Goal: Transaction & Acquisition: Subscribe to service/newsletter

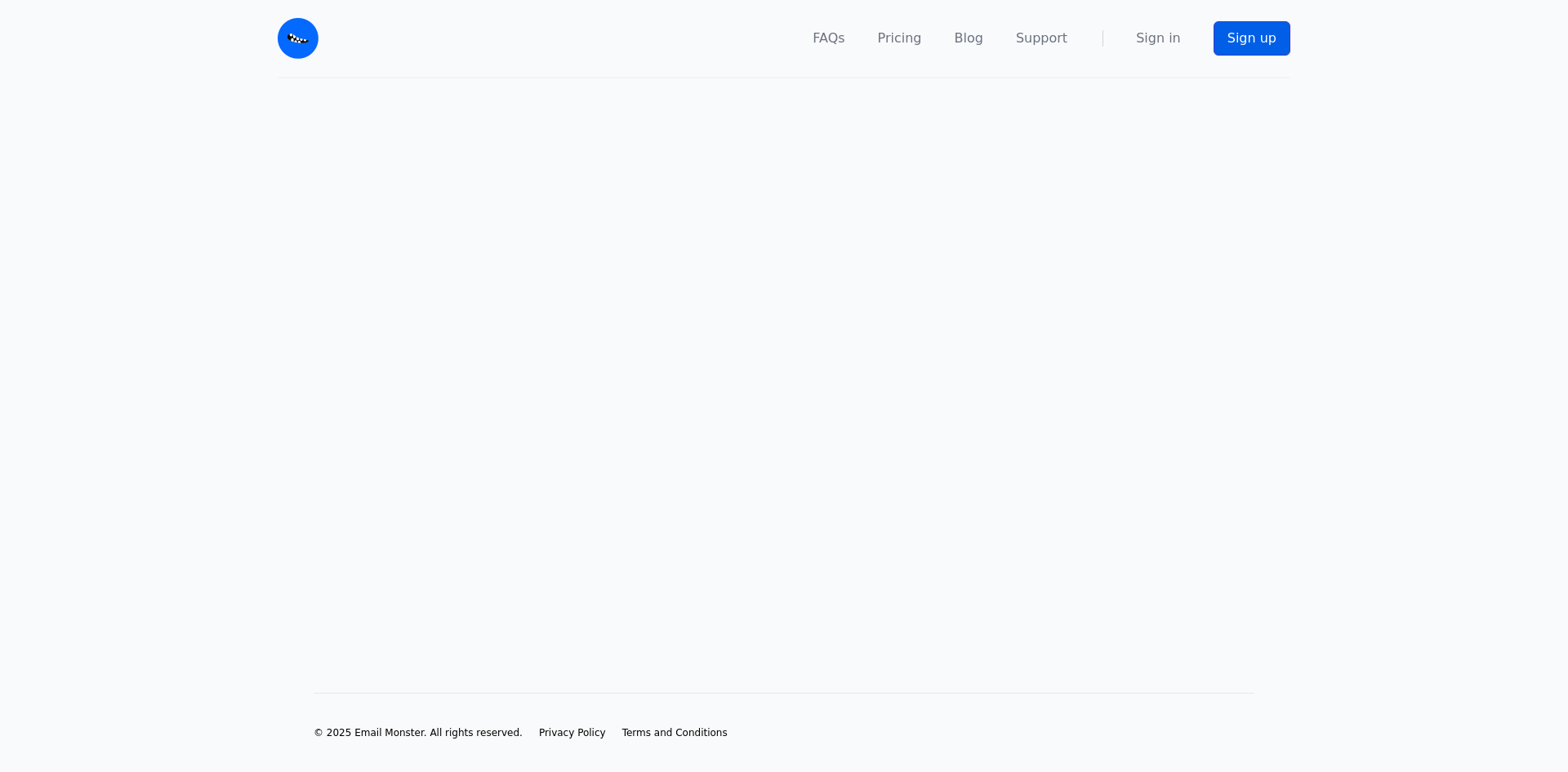
click at [1252, 38] on link "Sign up" at bounding box center [1252, 38] width 77 height 35
click at [1243, 39] on link "Sign up" at bounding box center [1252, 38] width 77 height 35
click at [290, 45] on img at bounding box center [298, 38] width 41 height 41
click at [1266, 40] on link "Sign up" at bounding box center [1252, 38] width 77 height 35
